Goal: Find specific page/section: Find specific page/section

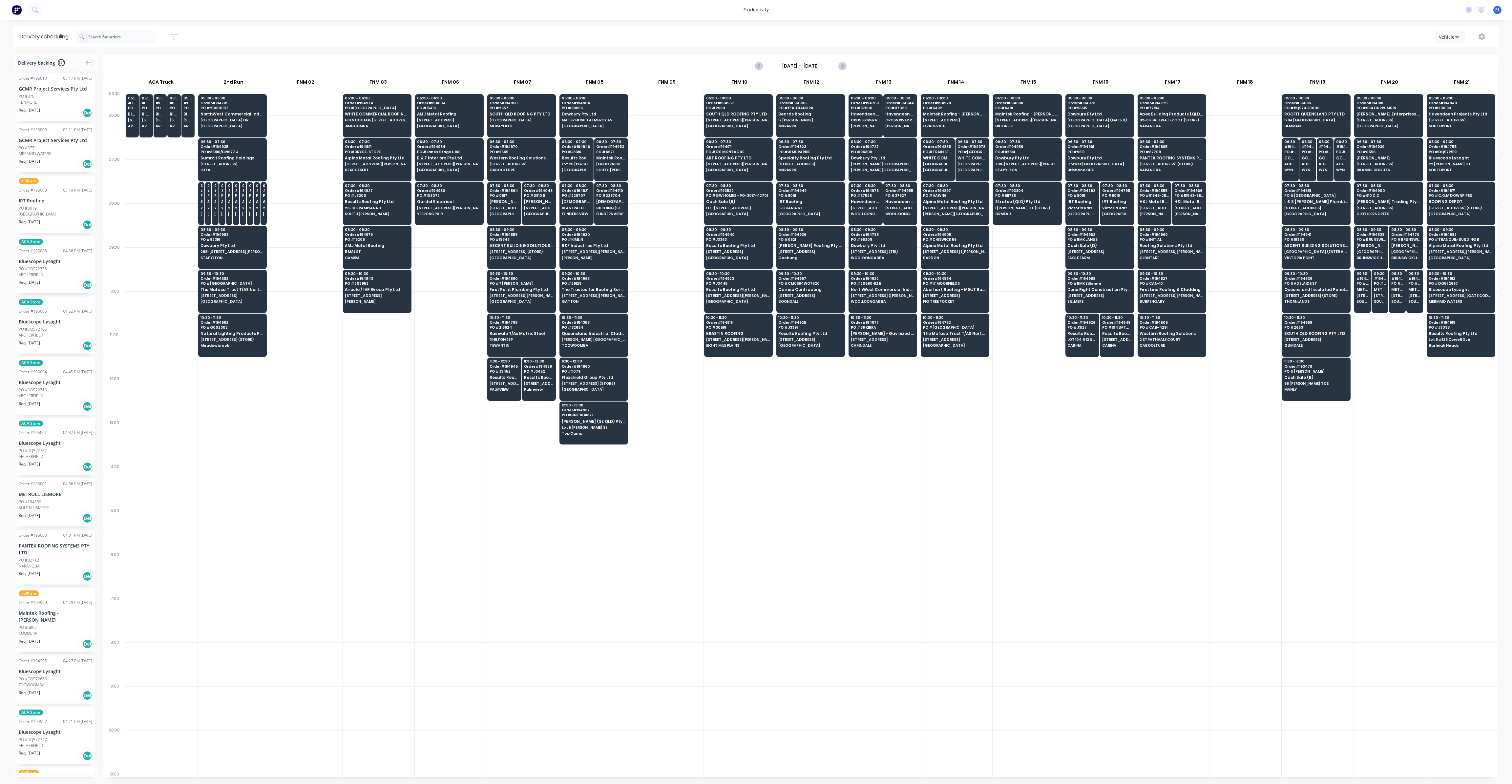
scroll to position [0, 1]
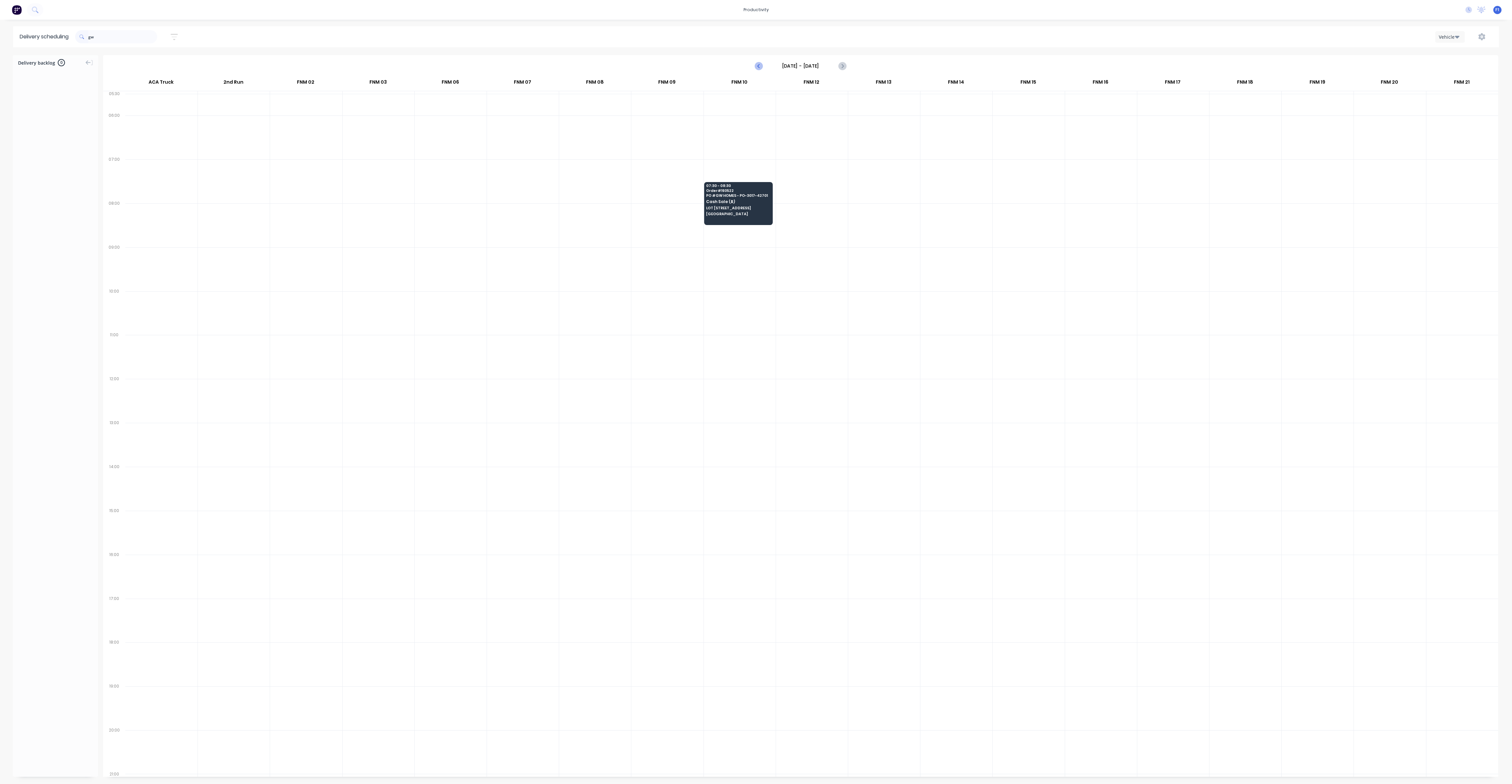
type input "gw"
click at [757, 63] on icon "Previous page" at bounding box center [758, 66] width 8 height 8
click at [761, 69] on icon "Previous page" at bounding box center [758, 66] width 8 height 8
click at [782, 67] on input "[DATE] - [DATE]" at bounding box center [801, 66] width 65 height 10
click at [839, 101] on div "3" at bounding box center [843, 99] width 10 height 10
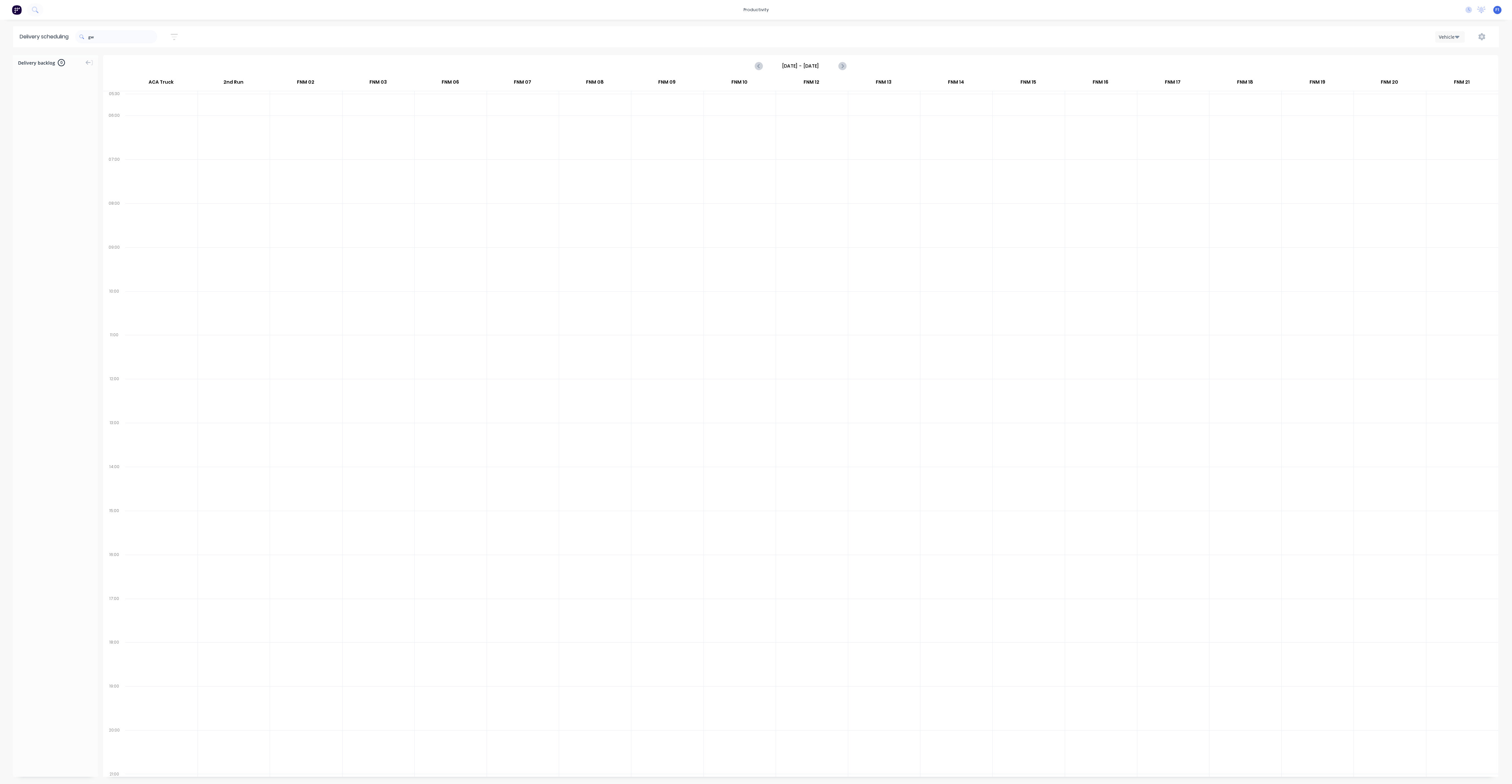
click at [813, 70] on input "[DATE] - [DATE]" at bounding box center [801, 66] width 65 height 10
click at [835, 112] on div "9" at bounding box center [830, 111] width 13 height 12
type input "[DATE] - [DATE]"
drag, startPoint x: 133, startPoint y: 40, endPoint x: 25, endPoint y: 25, distance: 109.0
click at [25, 25] on div "productivity productivity Workflow Planner Delivery Scheduling Timesheets No ne…" at bounding box center [756, 392] width 1512 height 784
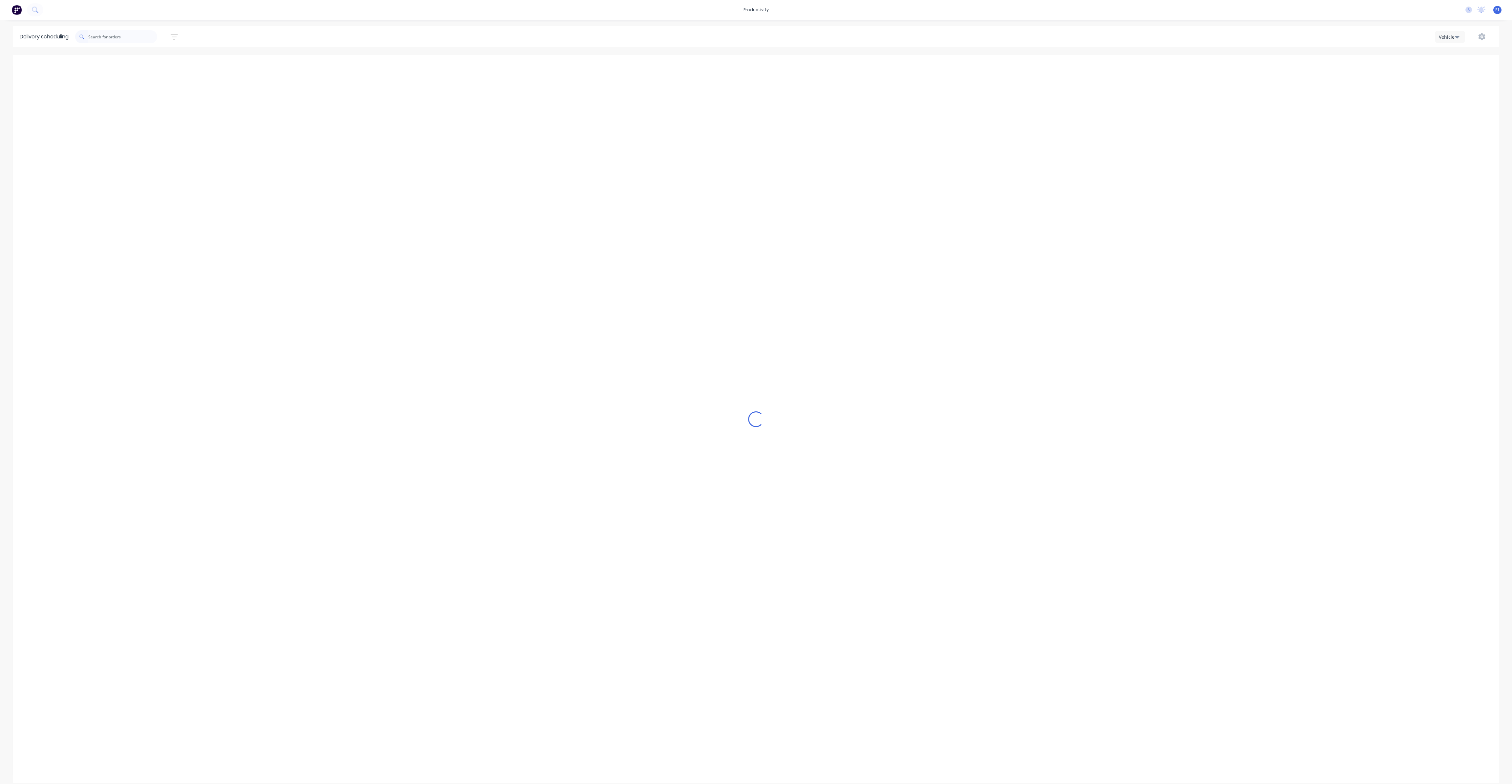
click at [729, 195] on div "Loading..." at bounding box center [755, 419] width 1486 height 728
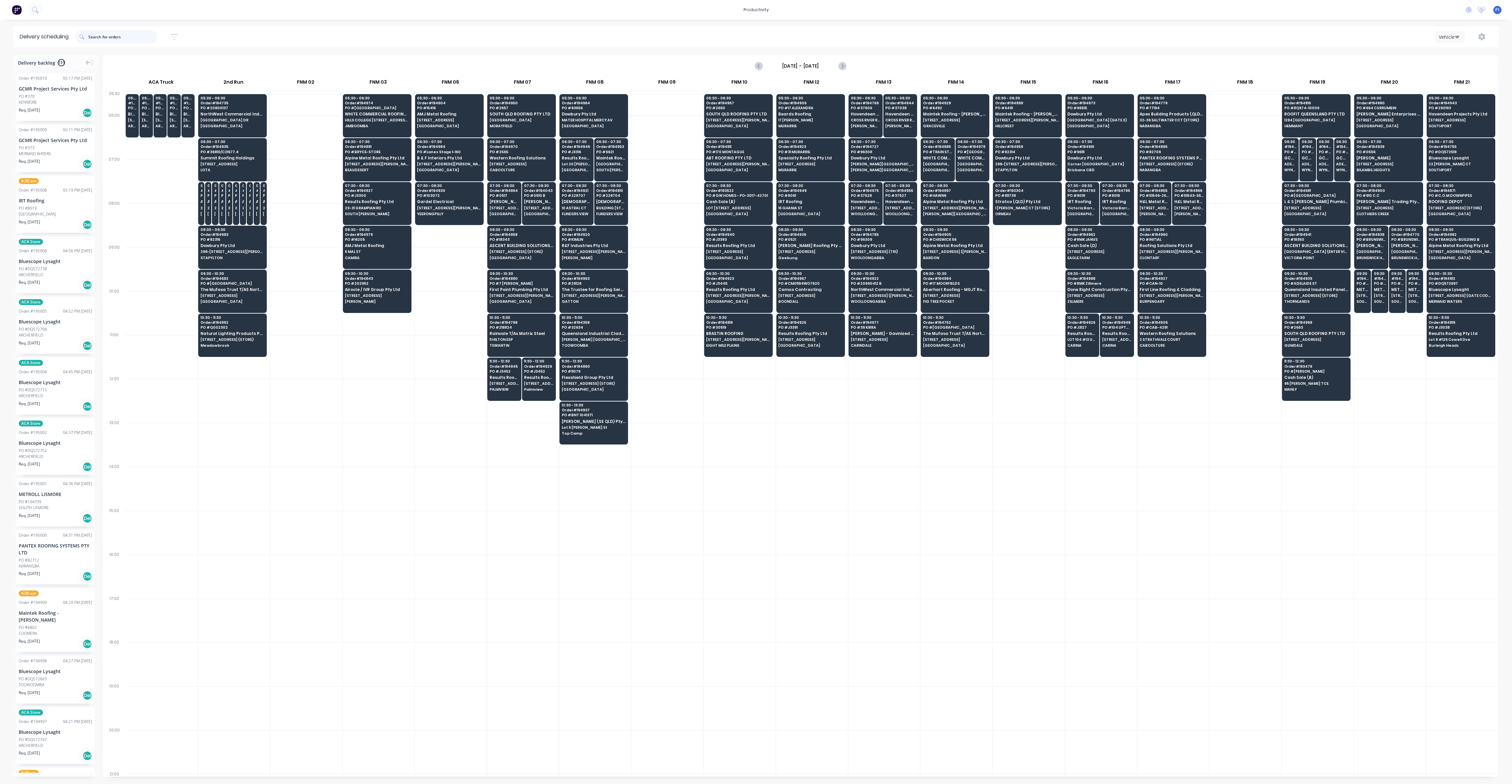
click at [131, 42] on input "text" at bounding box center [122, 36] width 69 height 13
click at [113, 34] on input "text" at bounding box center [122, 36] width 69 height 13
click at [416, 382] on div at bounding box center [451, 401] width 72 height 44
click at [110, 37] on input "text" at bounding box center [122, 36] width 69 height 13
type input "darra"
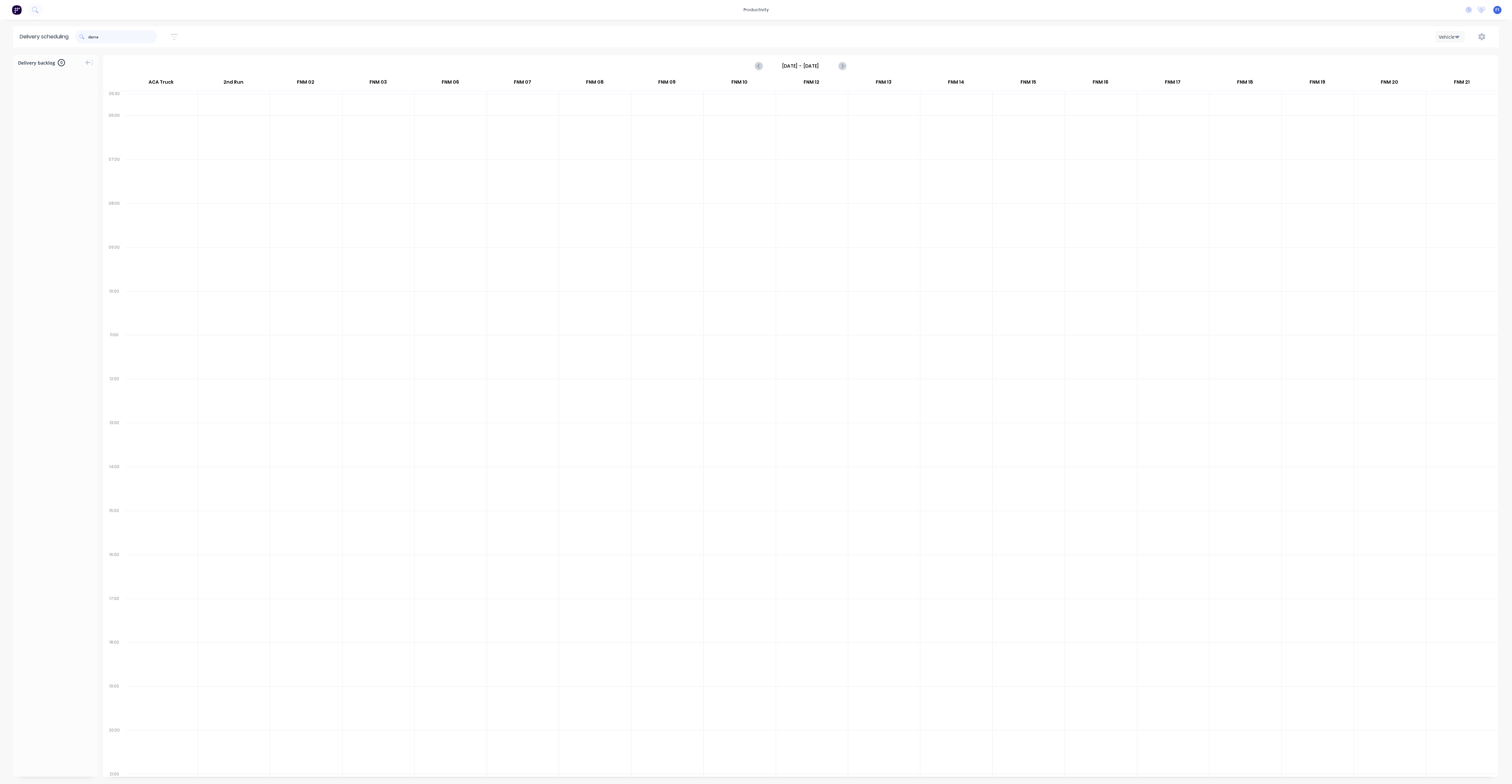
click at [112, 35] on input "darra" at bounding box center [122, 36] width 69 height 13
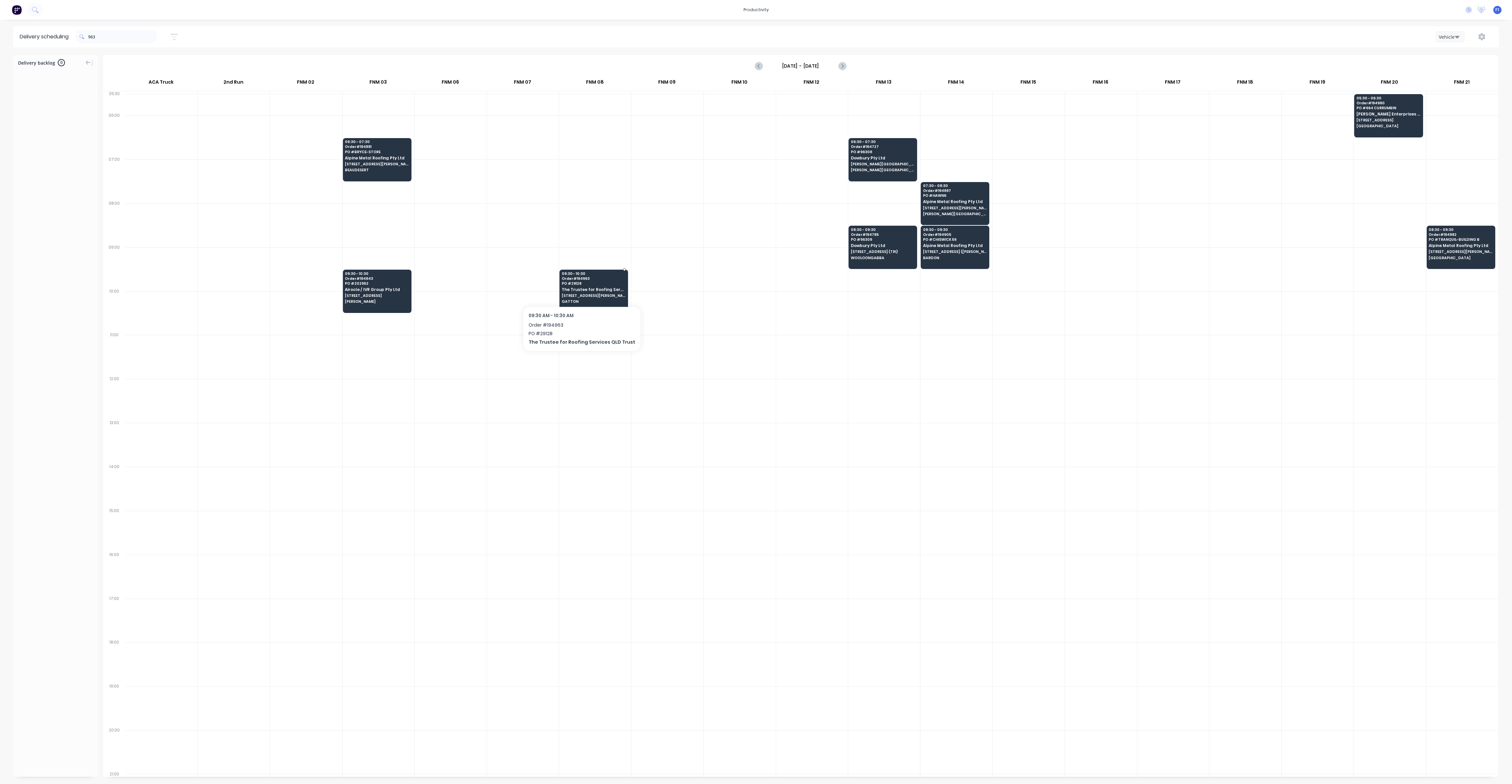
click at [577, 289] on span "The Trustee for Roofing Services QLD Trust" at bounding box center [593, 289] width 63 height 4
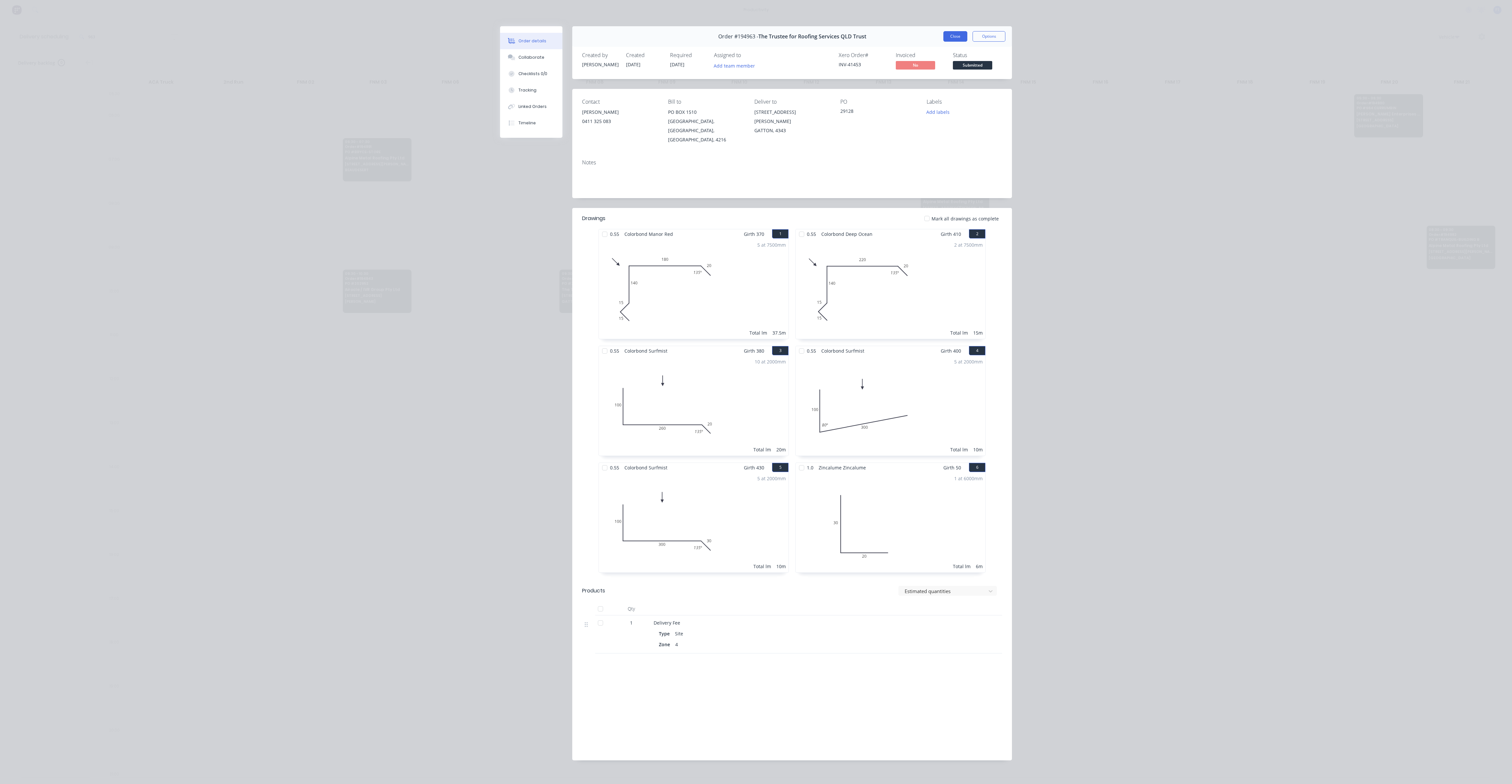
click at [961, 35] on button "Close" at bounding box center [955, 36] width 24 height 11
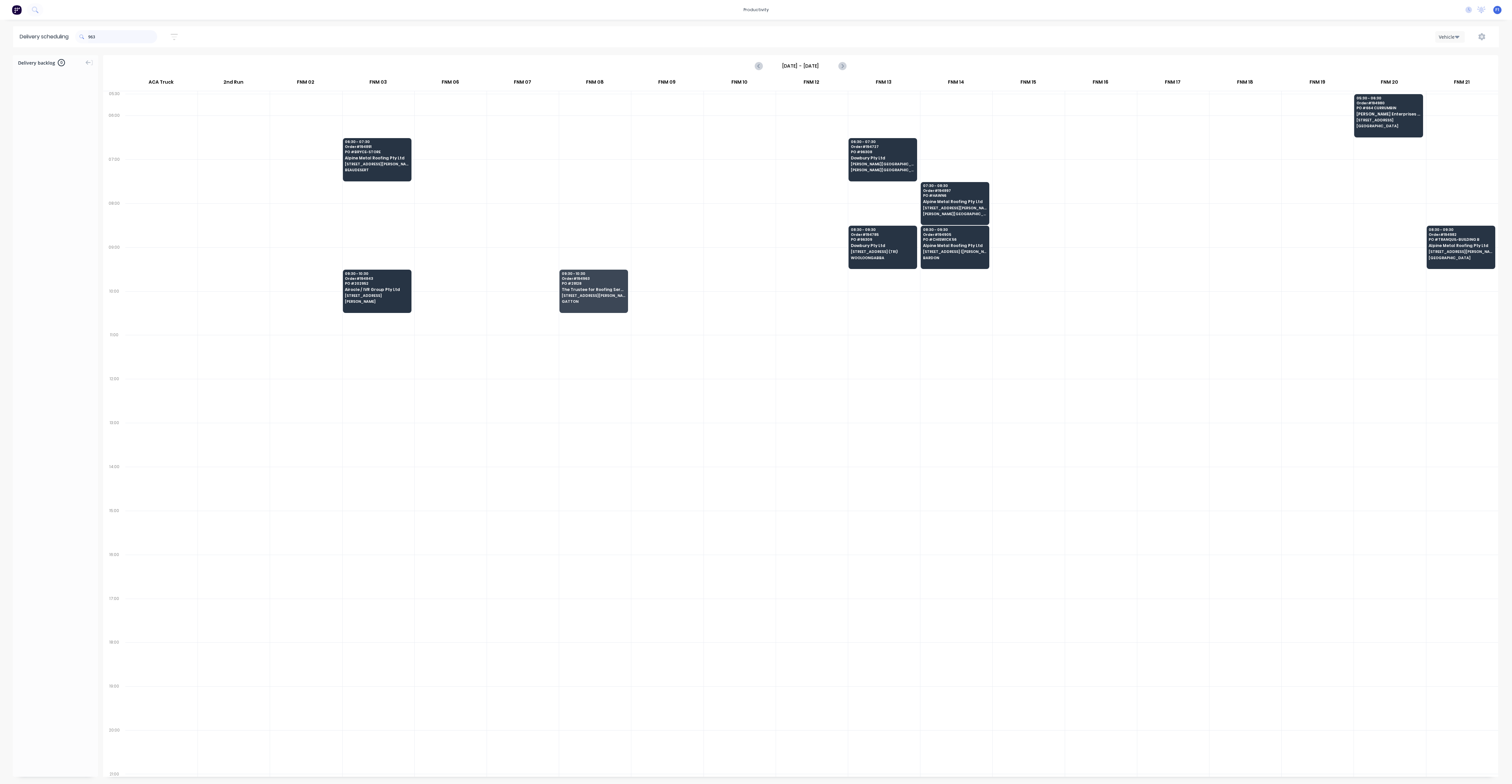
click at [147, 40] on input "963" at bounding box center [122, 36] width 69 height 13
type input "9"
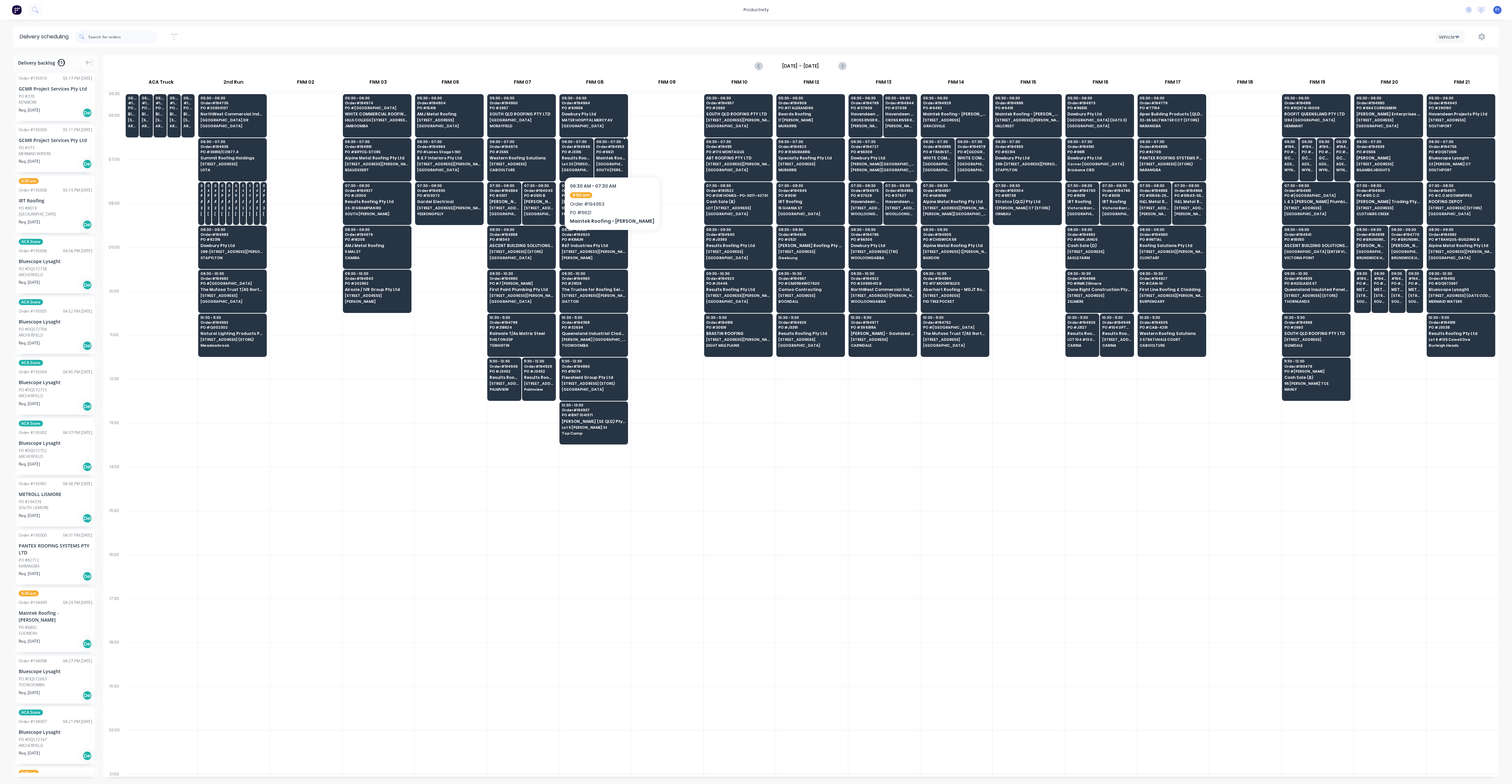
click at [614, 153] on span "PO # 6621" at bounding box center [611, 151] width 29 height 4
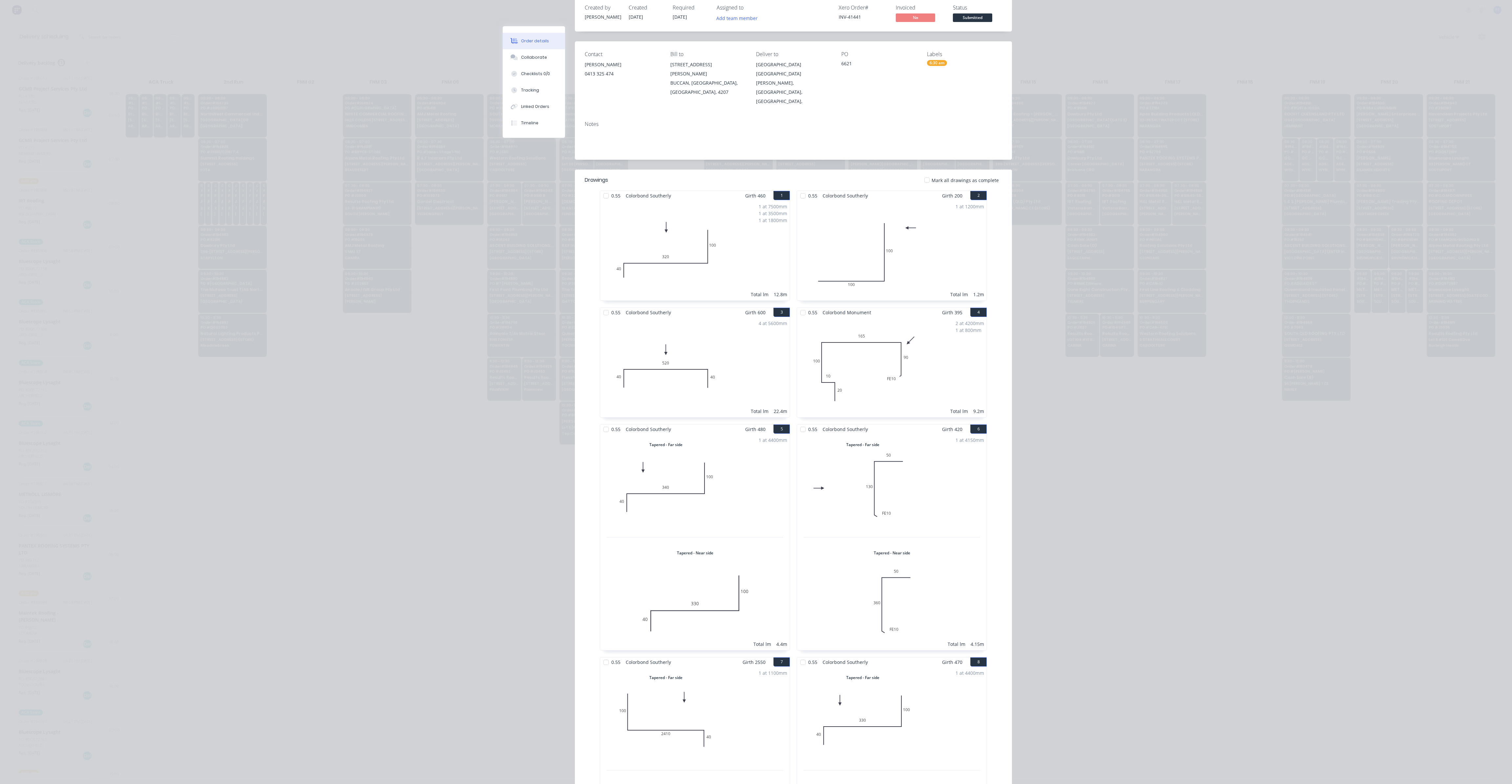
scroll to position [0, 0]
